Goal: Check status: Check status

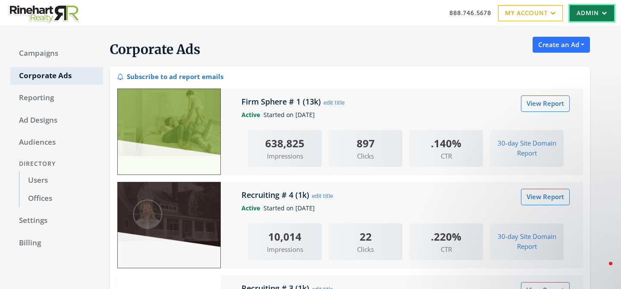
click at [580, 13] on link "Admin" at bounding box center [592, 13] width 44 height 16
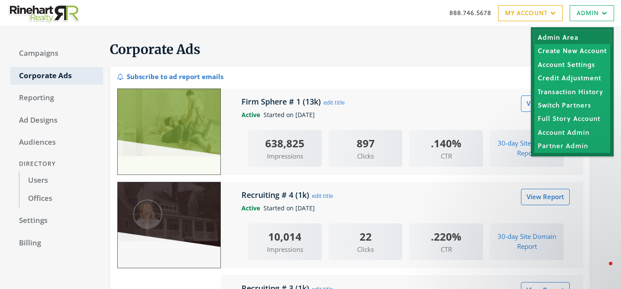
click at [557, 39] on link "Admin Area" at bounding box center [573, 37] width 76 height 13
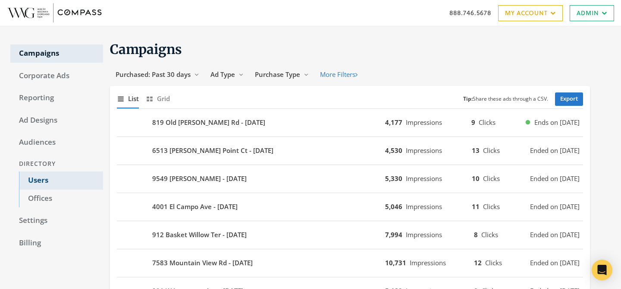
click at [34, 184] on link "Users" at bounding box center [61, 180] width 84 height 18
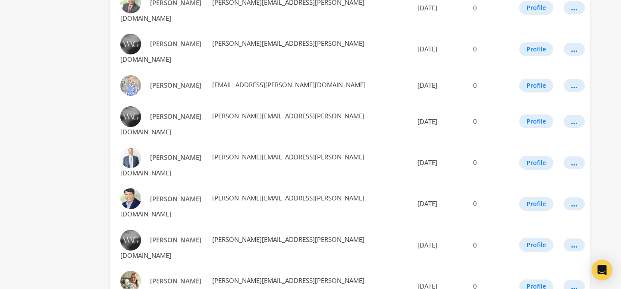
scroll to position [526, 0]
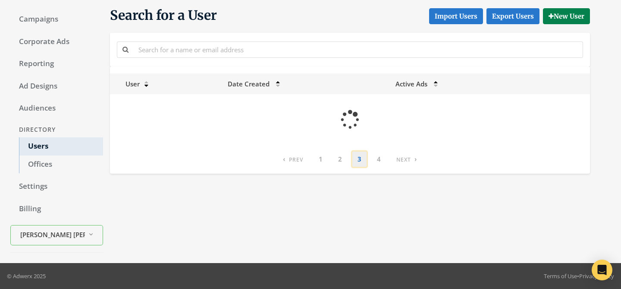
scroll to position [0, 0]
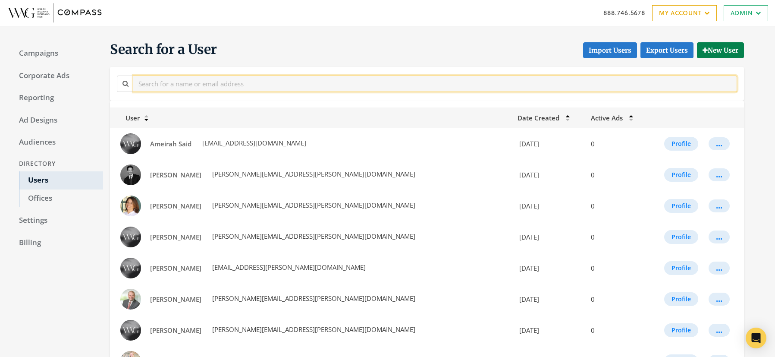
click at [284, 83] on input "text" at bounding box center [435, 84] width 604 height 16
type input "lauren"
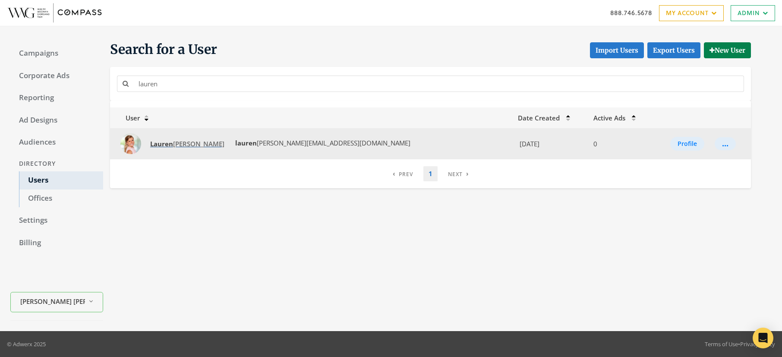
click at [163, 145] on strong "Lauren" at bounding box center [161, 143] width 23 height 9
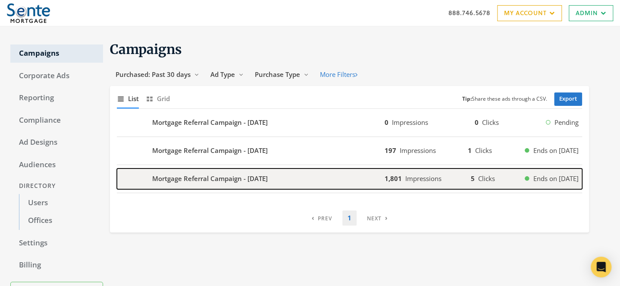
click at [212, 177] on b "Mortgage Referral Campaign - 2025-09-12" at bounding box center [210, 178] width 116 height 10
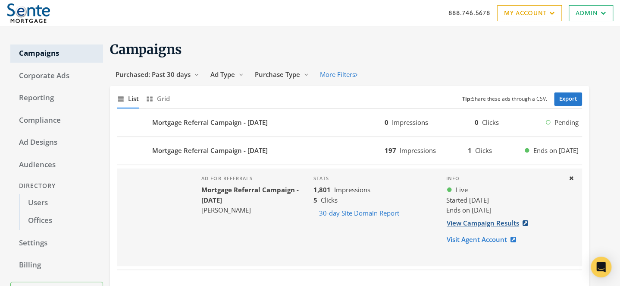
click at [462, 223] on link "View Campaign Results" at bounding box center [491, 223] width 88 height 16
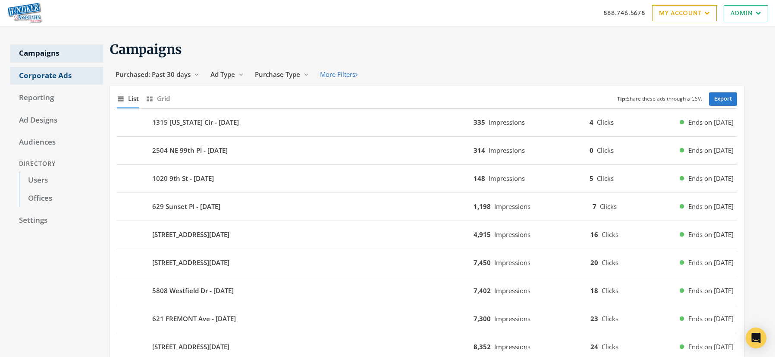
click at [58, 79] on link "Corporate Ads" at bounding box center [56, 76] width 93 height 18
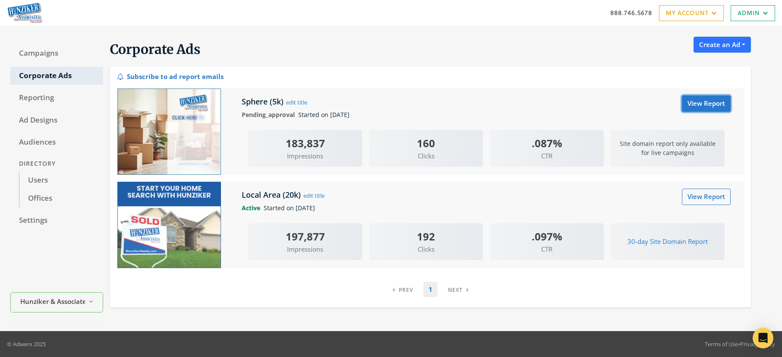
click at [705, 107] on link "View Report" at bounding box center [706, 103] width 49 height 16
click at [708, 192] on link "View Report" at bounding box center [706, 197] width 49 height 16
